Goal: Task Accomplishment & Management: Complete application form

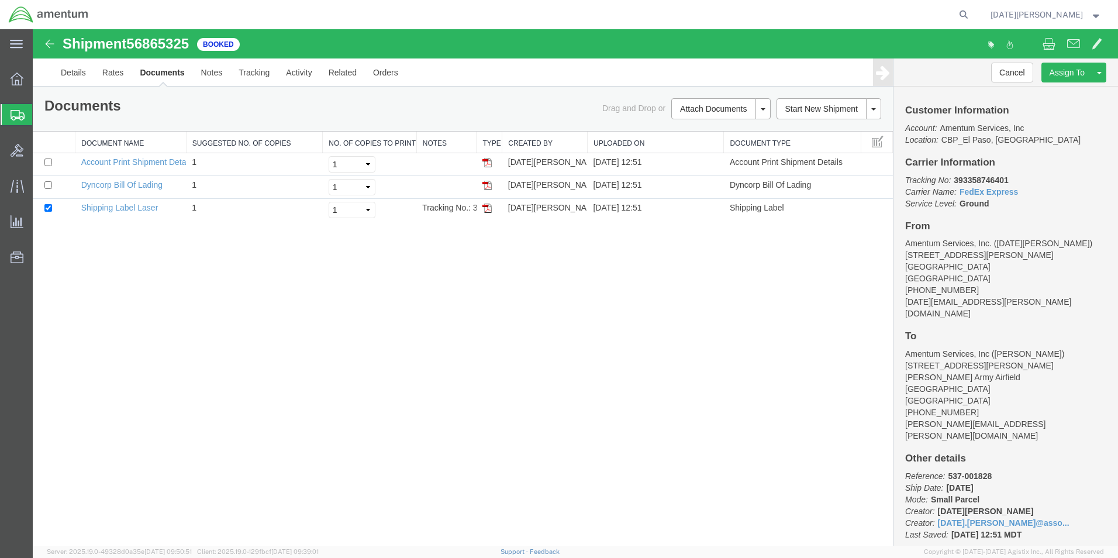
click at [0, 0] on span "Create from Template" at bounding box center [0, 0] width 0 height 0
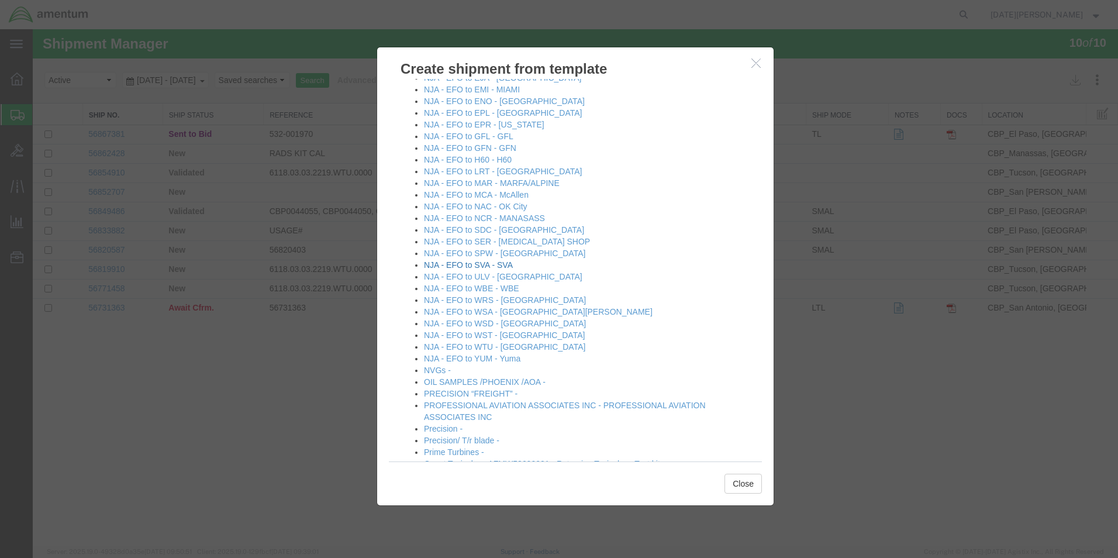
scroll to position [702, 0]
click at [514, 330] on link "NJA - EFO to WST - [GEOGRAPHIC_DATA]" at bounding box center [504, 330] width 161 height 9
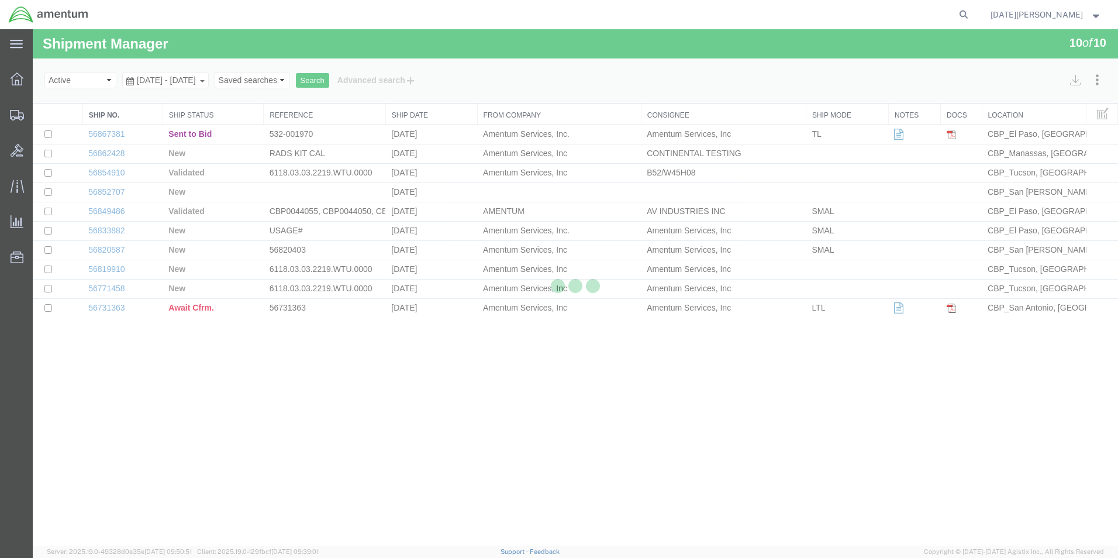
select select "49939"
select select "49945"
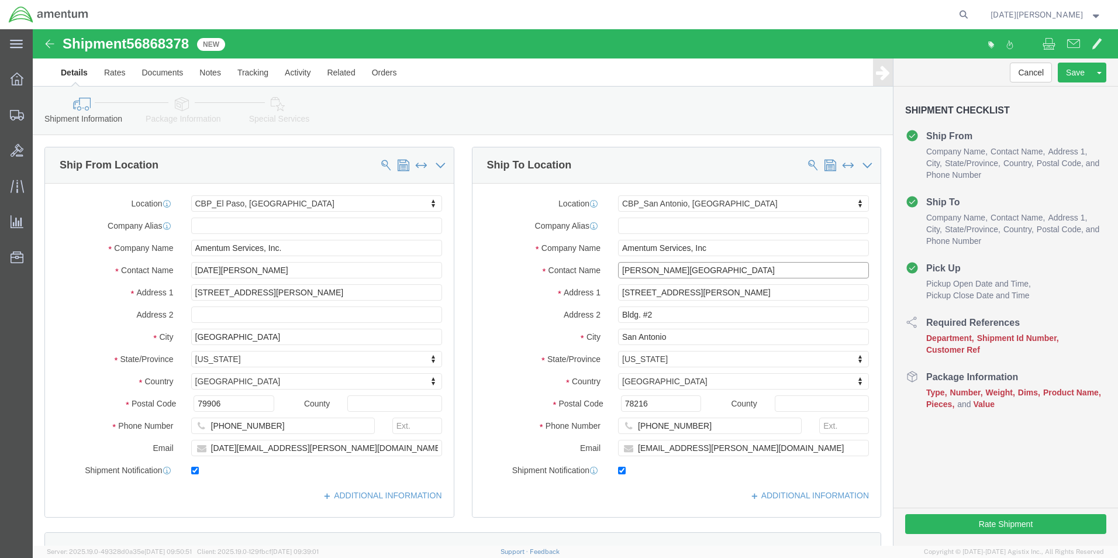
drag, startPoint x: 664, startPoint y: 241, endPoint x: 553, endPoint y: 258, distance: 112.3
click div "Location [GEOGRAPHIC_DATA], [GEOGRAPHIC_DATA] Select My Profile Location [PHONE…"
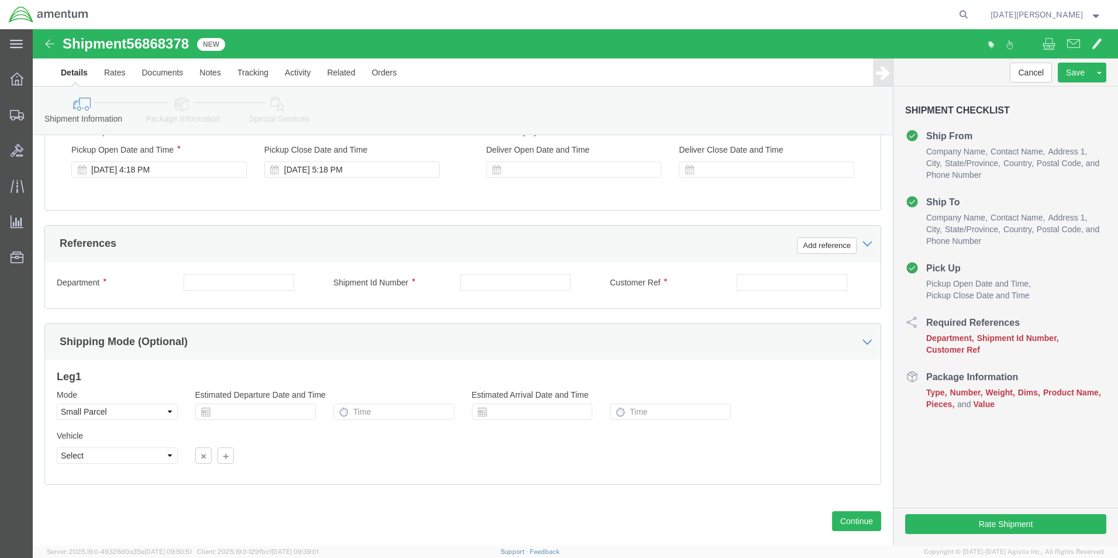
scroll to position [468, 0]
type input "SUPPLY DEPARTMENT"
click input "text"
type input "CBP"
type input "HEAT SEALER"
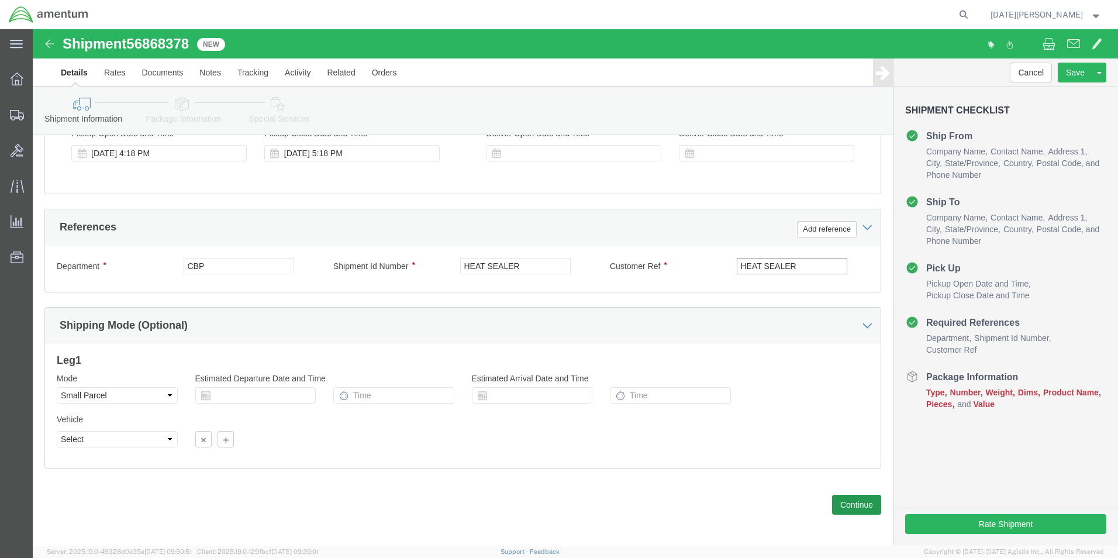
scroll to position [488, 0]
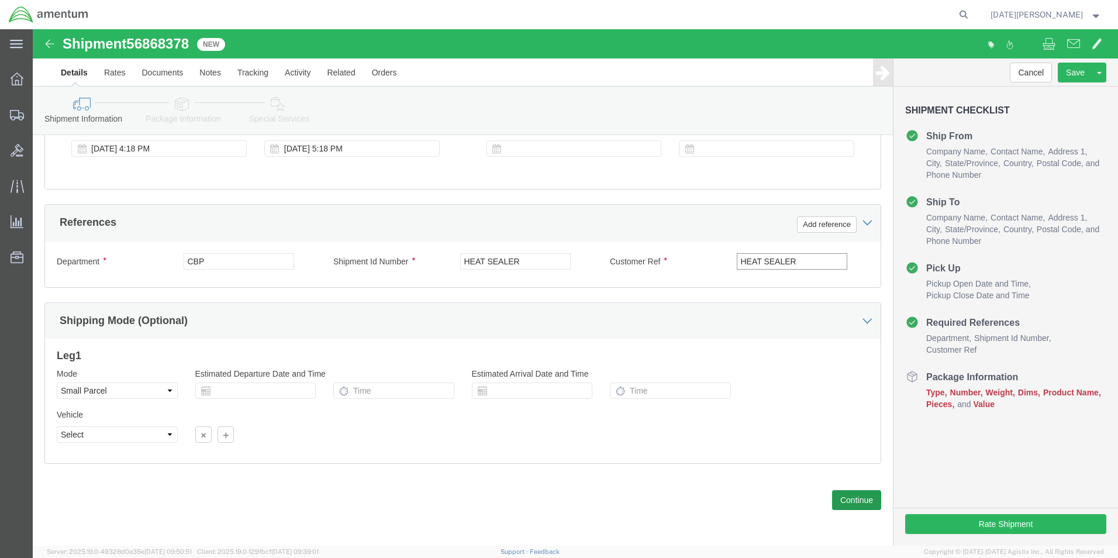
type input "HEAT SEALER"
click button "Continue"
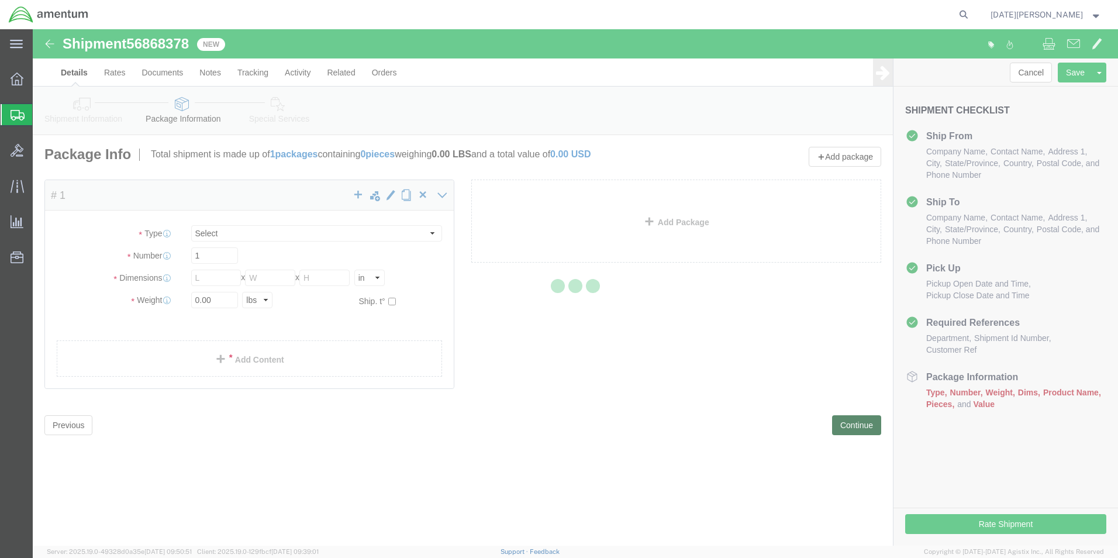
select select "YRPK"
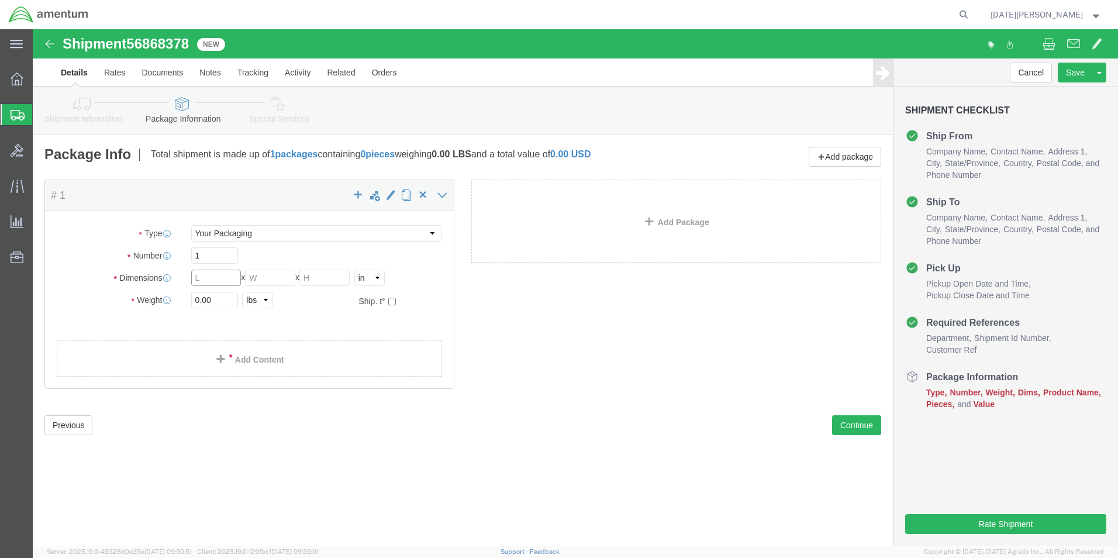
click input "text"
type input "24"
type input "20"
type input "14"
type input "52.00"
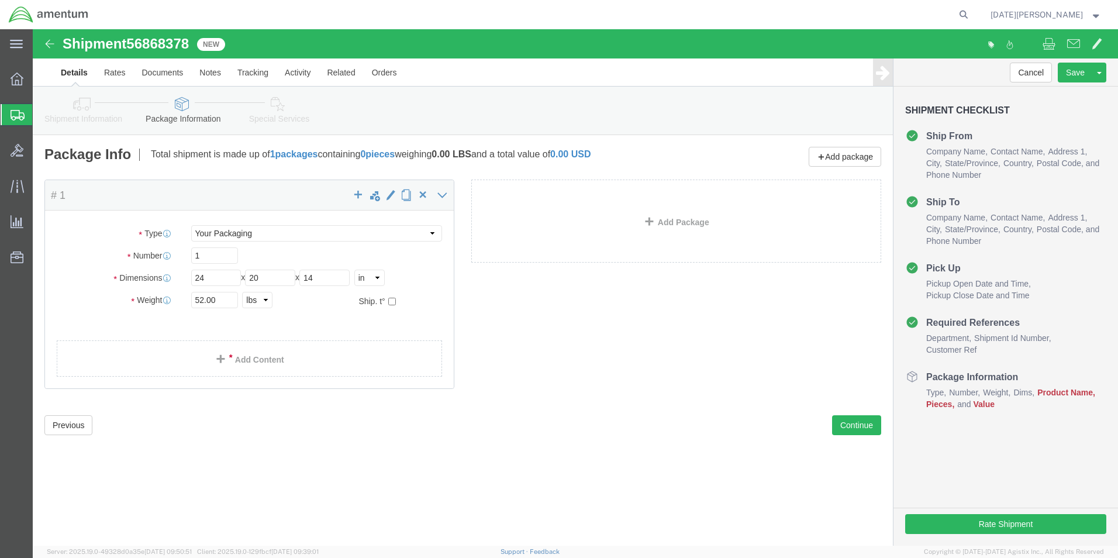
click link "Add Content"
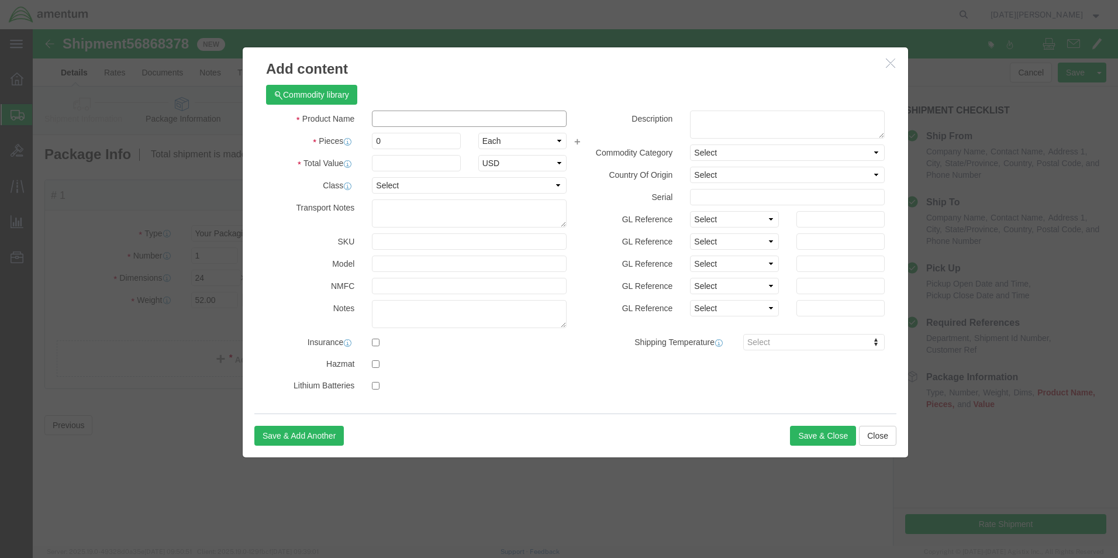
click div "Commodity library Product Name Pieces 0 Select Bag Barrels 100Board Feet Bottle…"
type input "HEAT SEAKER"
type input "1"
type input "1500.00"
click button "Save & Close"
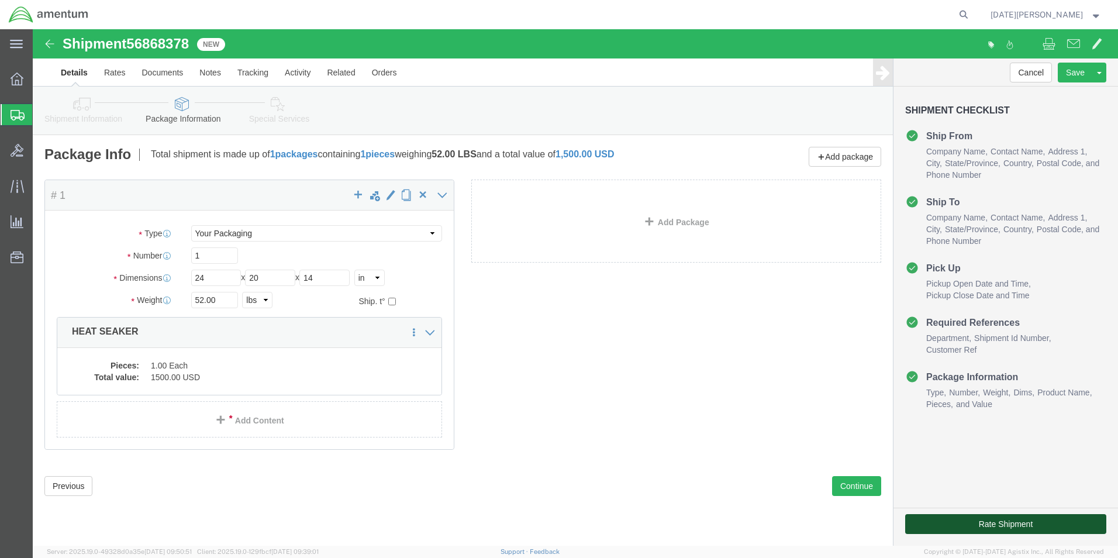
click button "Rate Shipment"
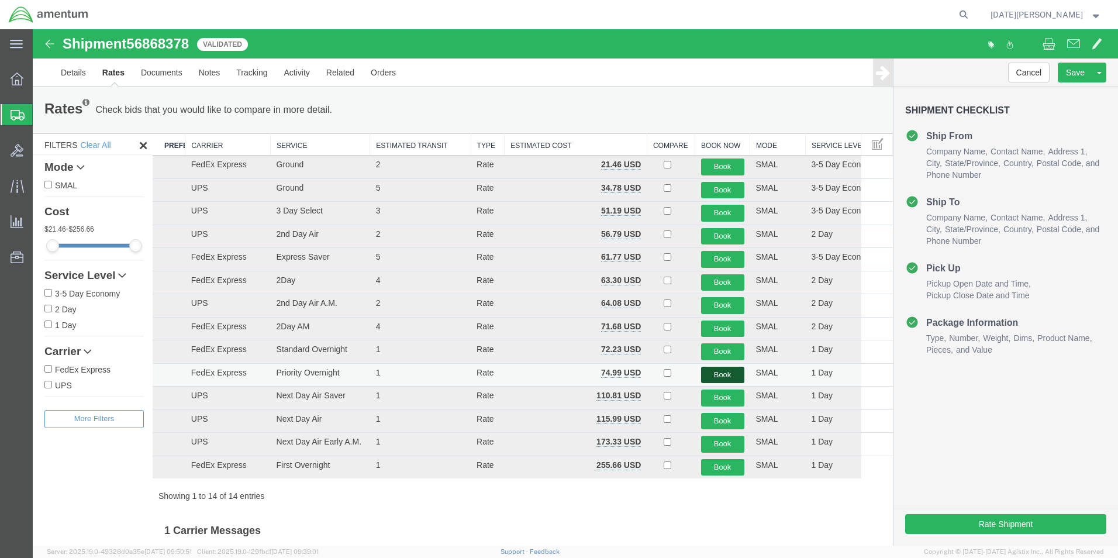
click at [701, 378] on button "Book" at bounding box center [722, 375] width 43 height 17
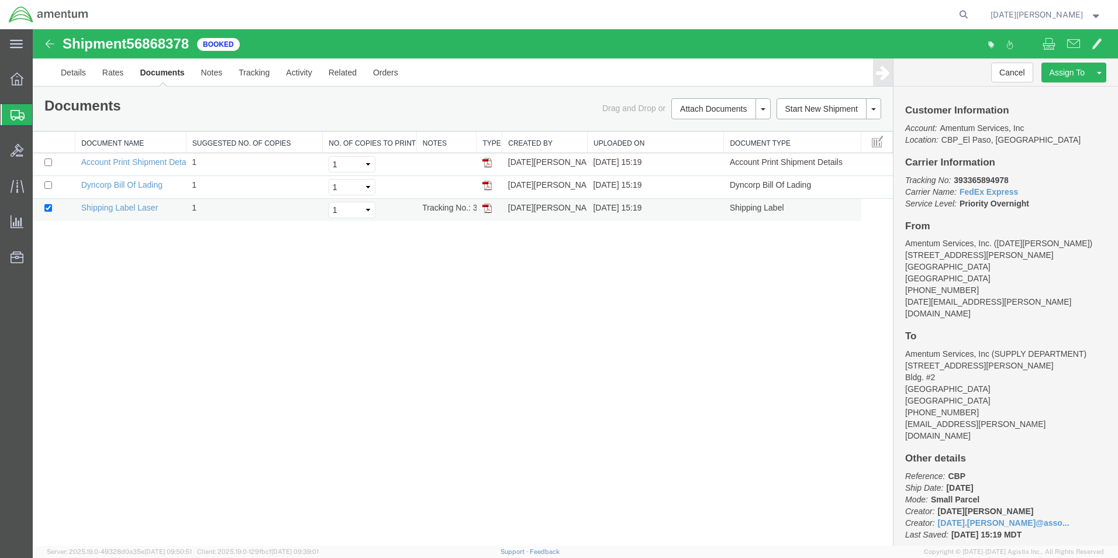
click at [488, 210] on img at bounding box center [486, 207] width 9 height 9
